Goal: Information Seeking & Learning: Learn about a topic

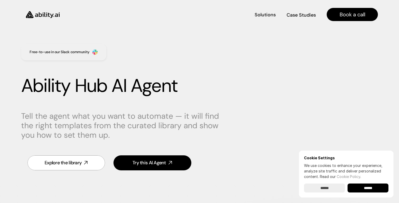
click at [43, 14] on img at bounding box center [42, 14] width 43 height 17
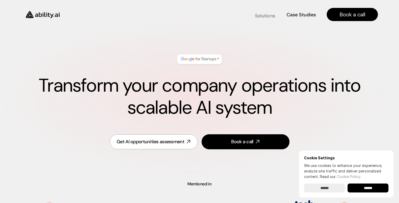
click at [267, 17] on h4 "Solutions" at bounding box center [265, 16] width 20 height 7
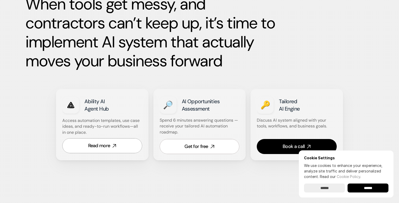
scroll to position [274, 0]
click at [104, 149] on div "Read more" at bounding box center [99, 145] width 22 height 7
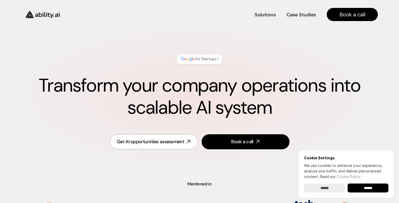
scroll to position [324, 0]
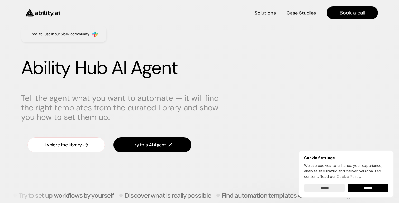
scroll to position [18, 0]
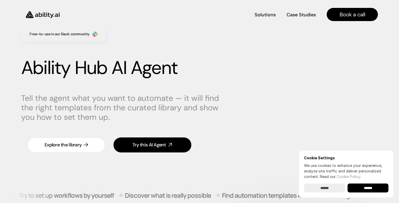
click at [70, 145] on div "Explore the library" at bounding box center [63, 145] width 37 height 7
click at [59, 143] on div "Explore the library" at bounding box center [63, 145] width 37 height 7
